Goal: Information Seeking & Learning: Learn about a topic

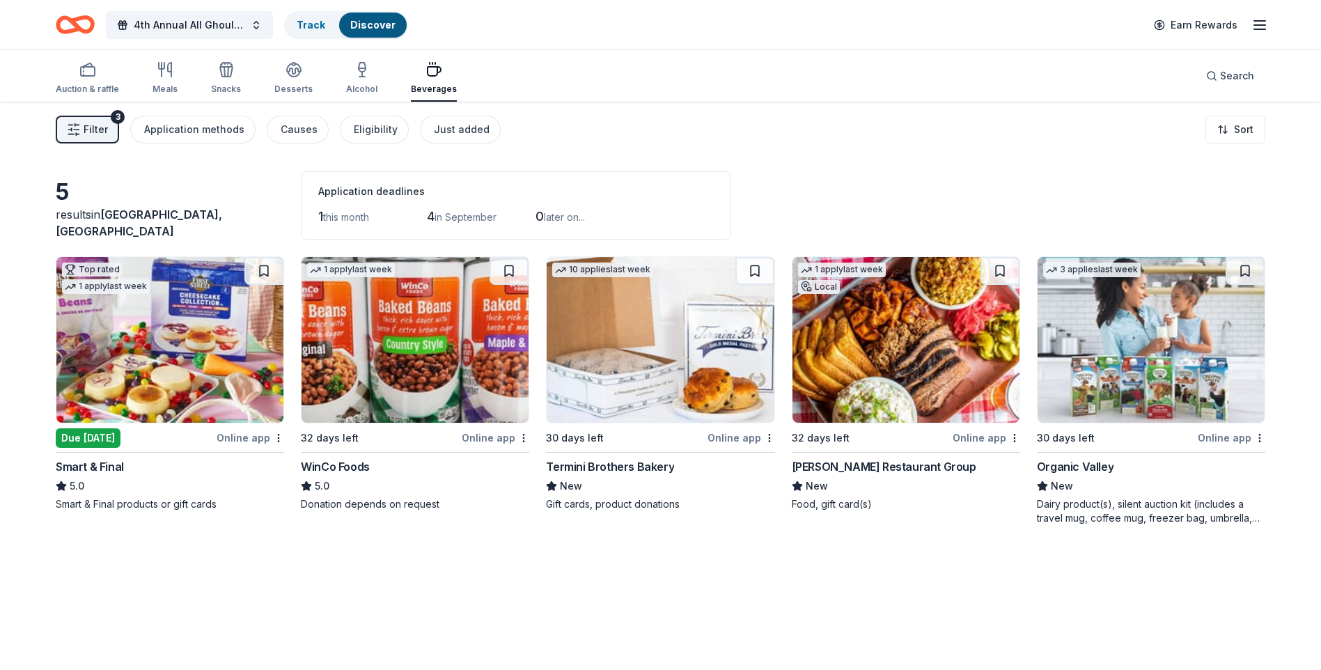
click at [101, 124] on span "Filter" at bounding box center [96, 129] width 24 height 17
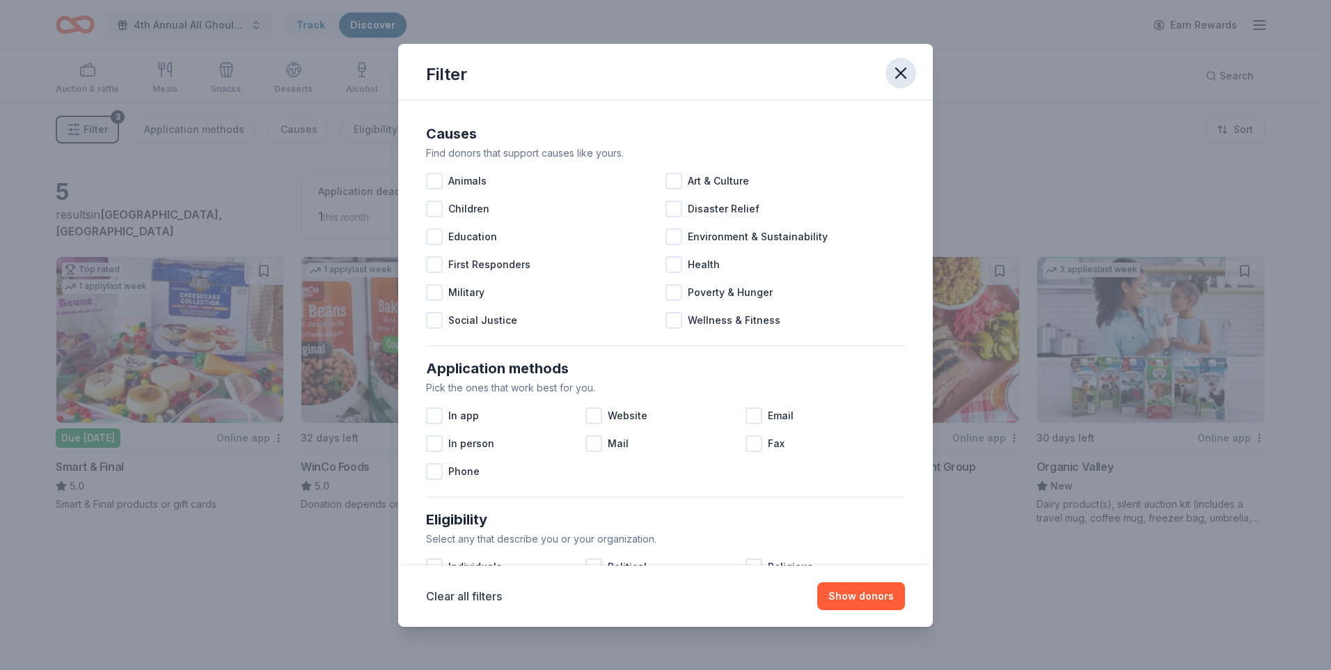
click at [907, 70] on icon "button" at bounding box center [900, 72] width 19 height 19
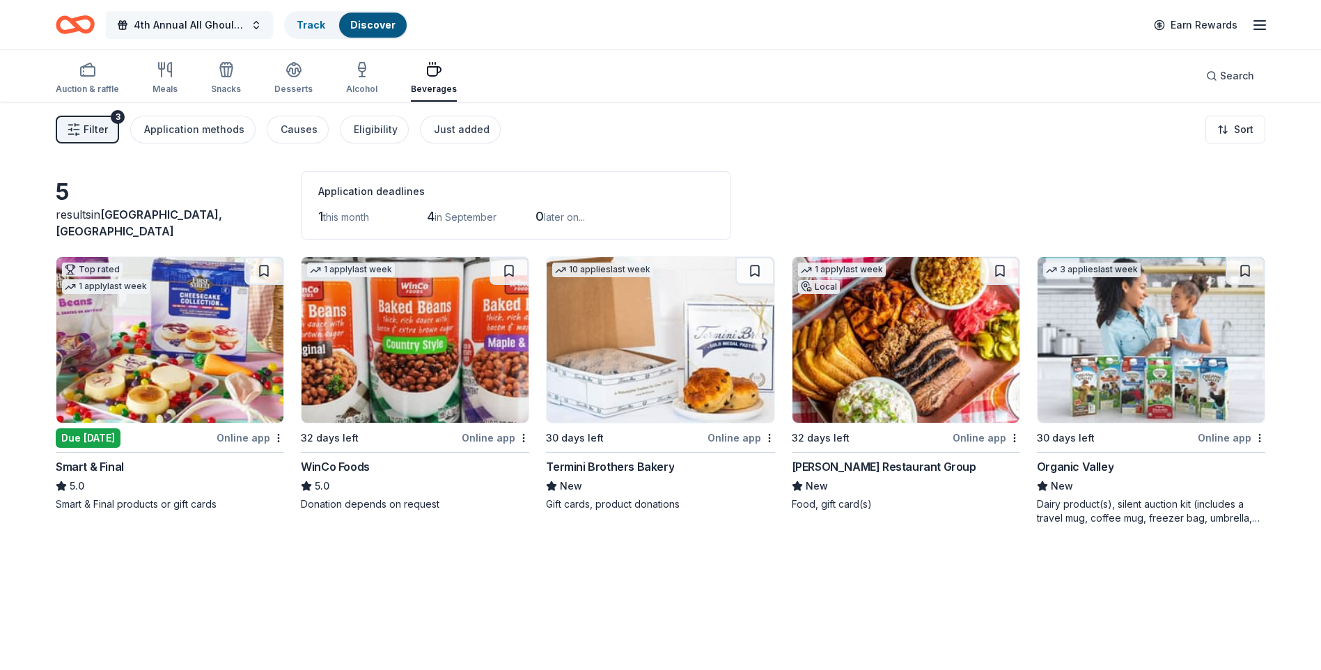
click at [173, 24] on span "4th Annual All Ghouls Gala" at bounding box center [189, 25] width 111 height 17
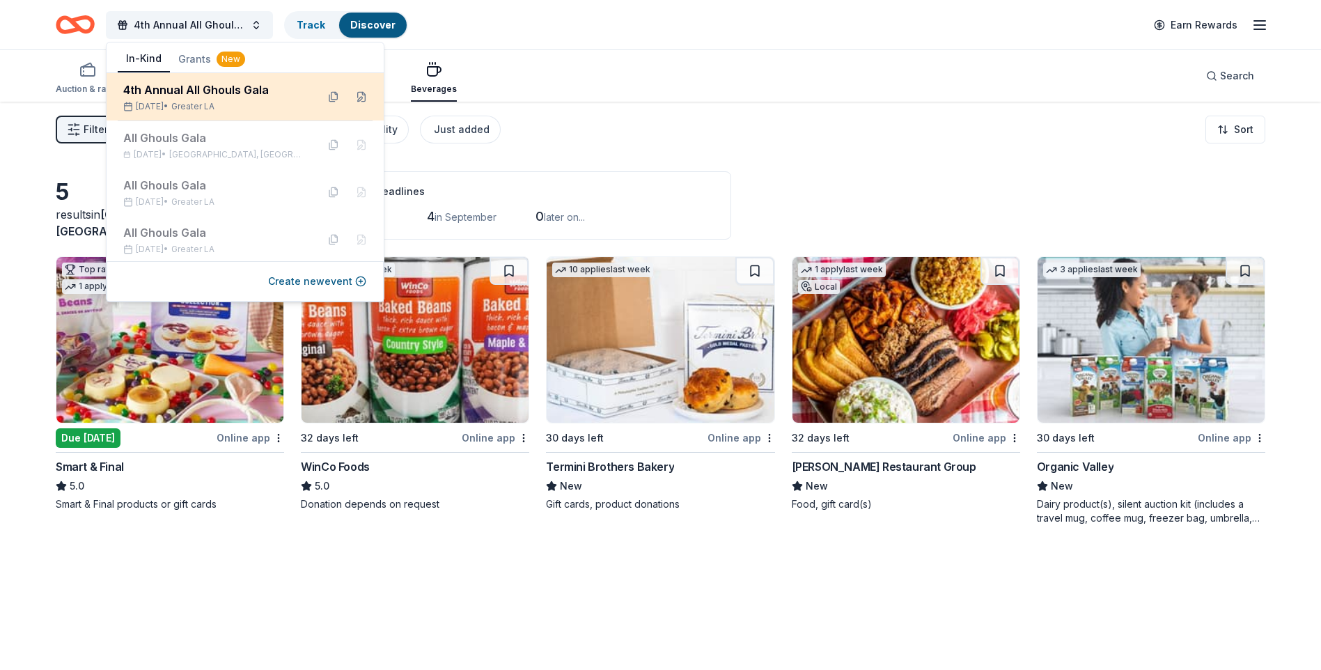
click at [256, 91] on div "4th Annual All Ghouls Gala" at bounding box center [214, 89] width 182 height 17
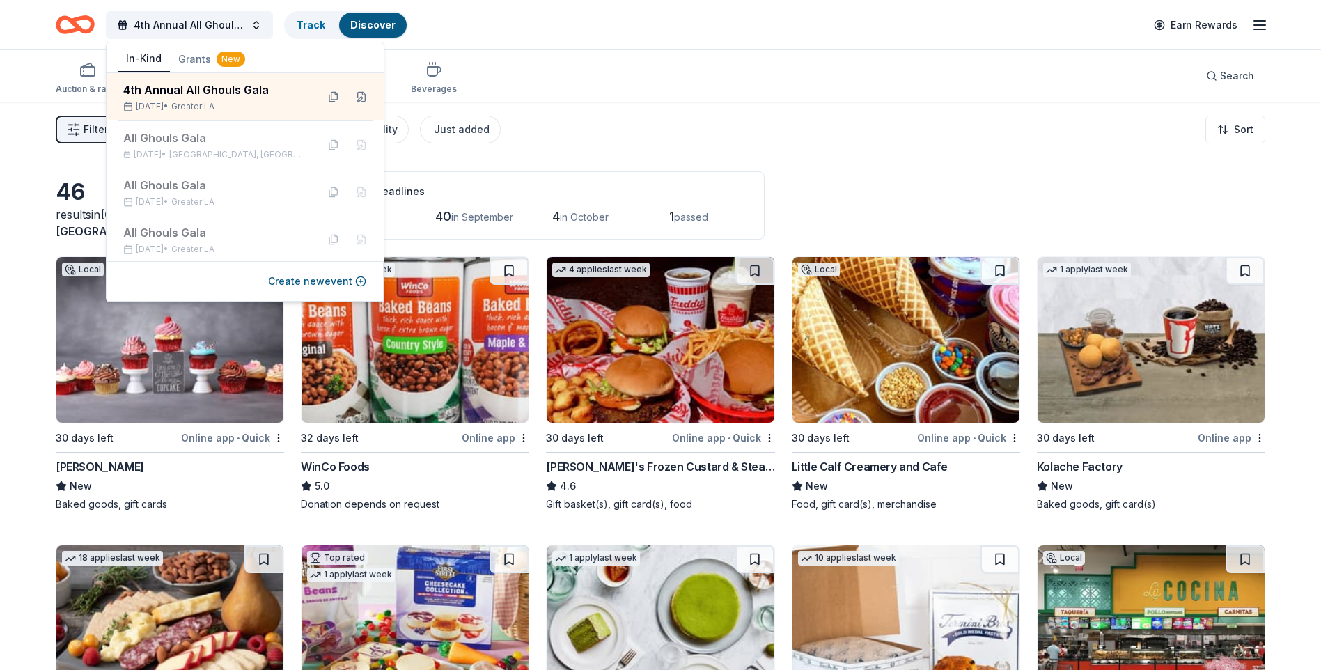
click at [27, 152] on div "Filter 2 Application methods Causes Eligibility Just added Sort" at bounding box center [660, 130] width 1321 height 56
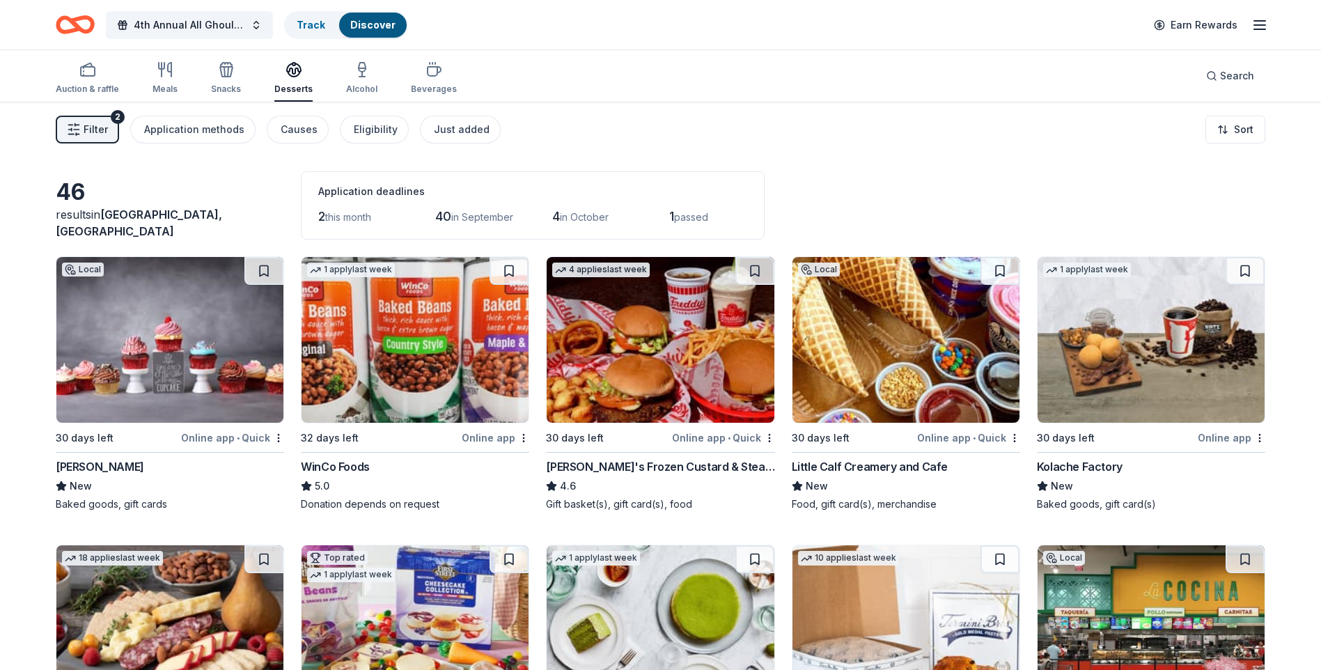
click at [1028, 320] on img at bounding box center [1150, 340] width 227 height 166
